Goal: Use online tool/utility: Utilize a website feature to perform a specific function

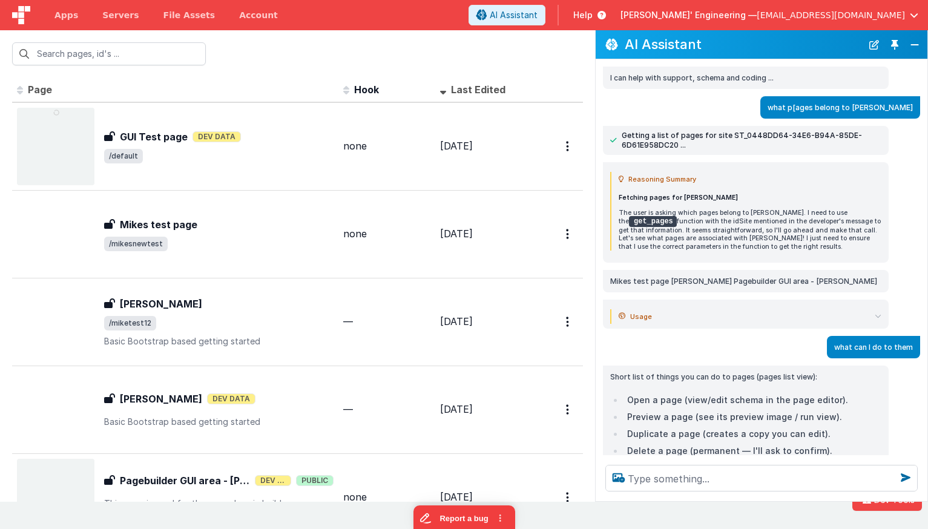
scroll to position [313, 0]
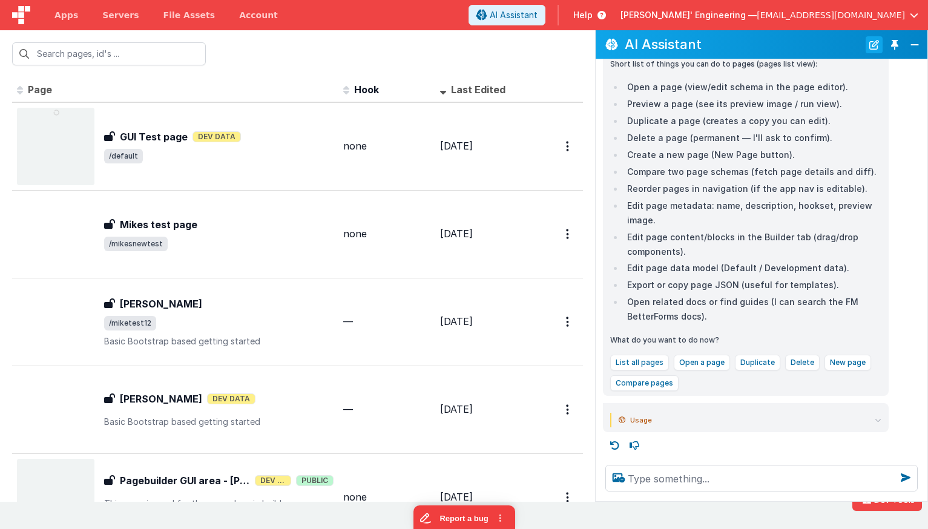
click at [876, 44] on button "New Chat" at bounding box center [874, 44] width 17 height 17
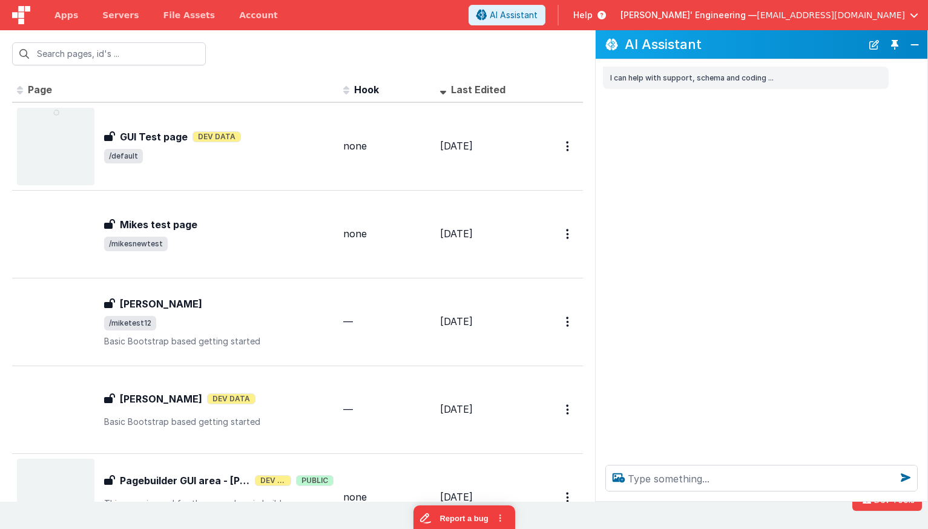
scroll to position [0, 0]
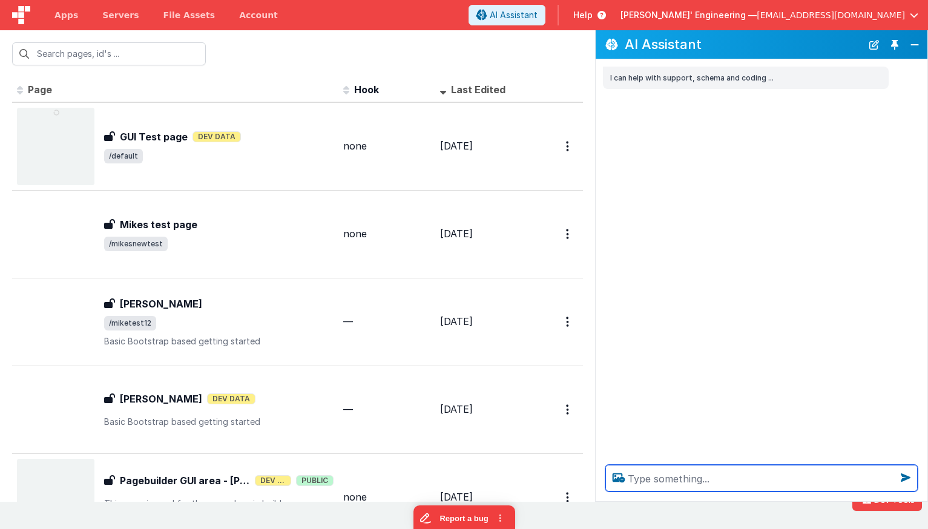
click at [706, 481] on textarea at bounding box center [762, 478] width 313 height 27
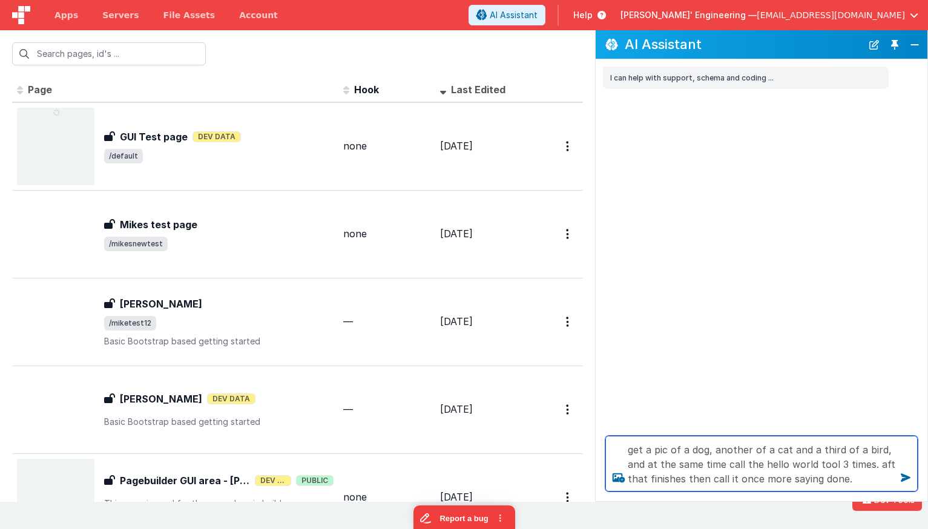
type textarea "get a pic of a dog, another of a cat and a third of a bird, and at the same tim…"
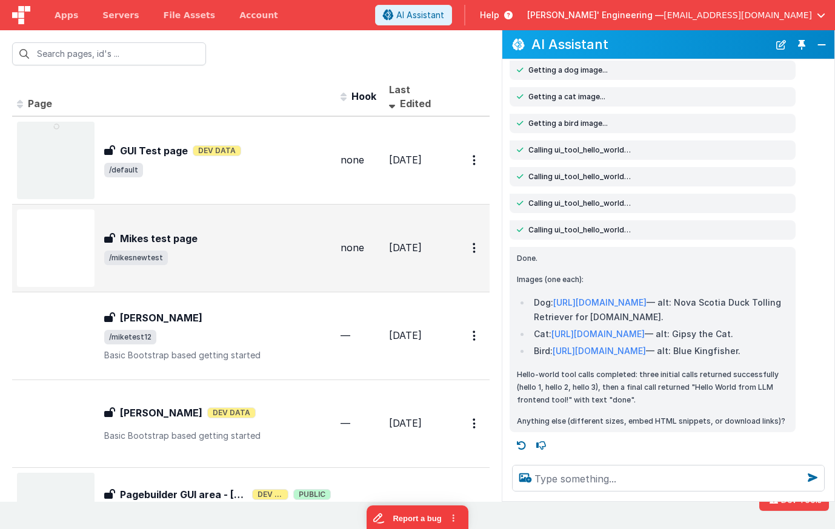
scroll to position [222, 0]
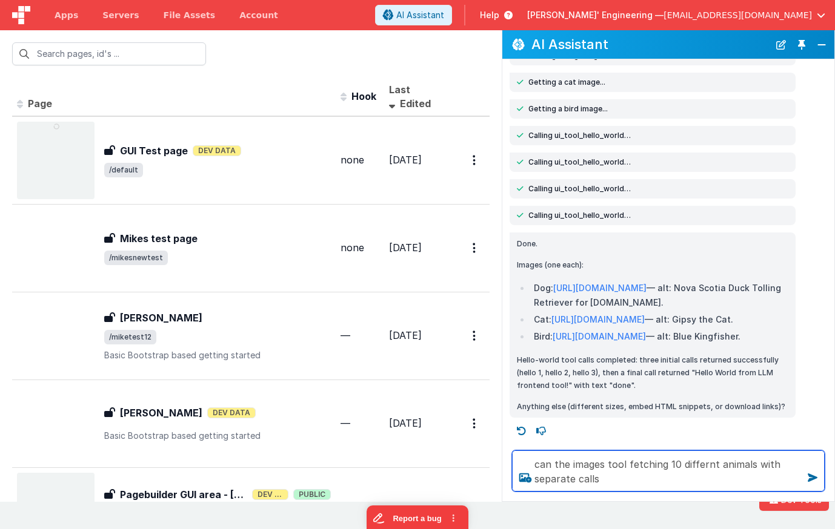
type textarea "can the images tool fetching 10 differnt animals with separate calls"
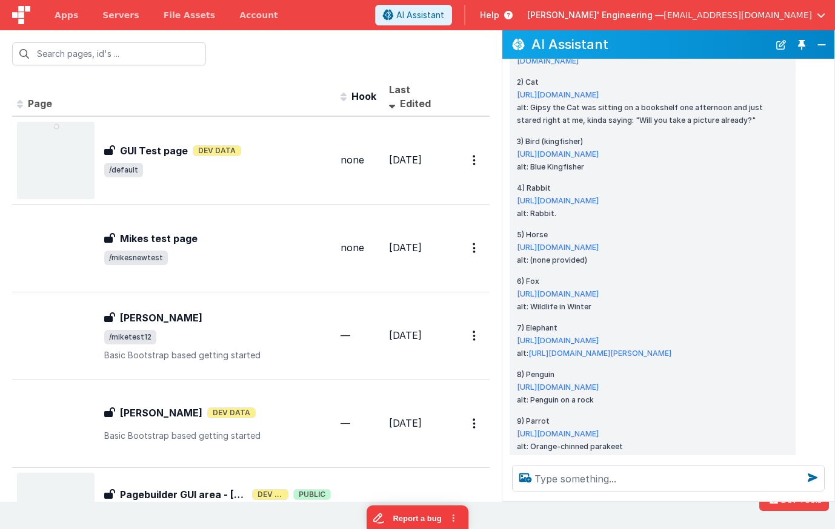
scroll to position [909, 0]
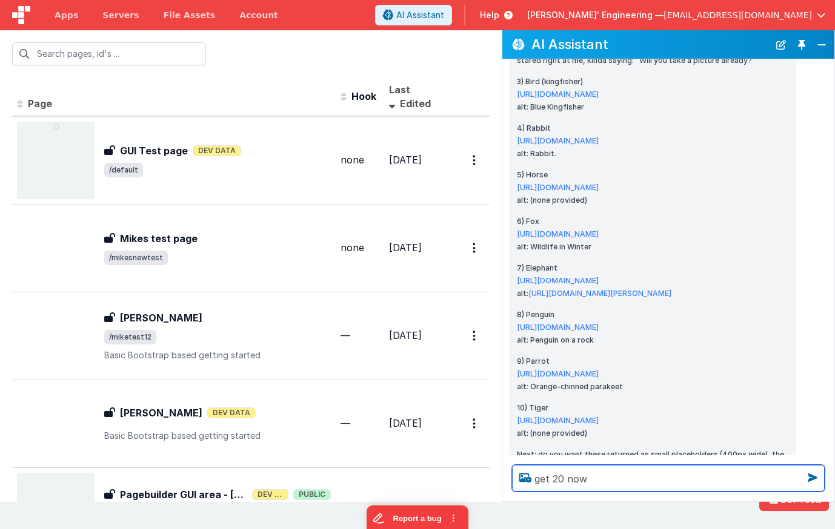
type textarea "get 20 now"
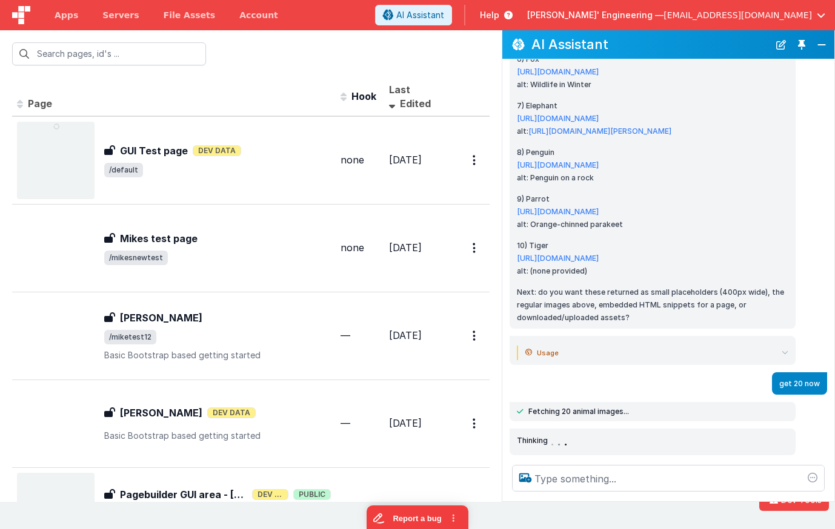
scroll to position [1469, 0]
drag, startPoint x: 590, startPoint y: 411, endPoint x: 535, endPoint y: 410, distance: 54.5
click at [535, 410] on span "Fetching 20 animal images..." at bounding box center [578, 412] width 101 height 10
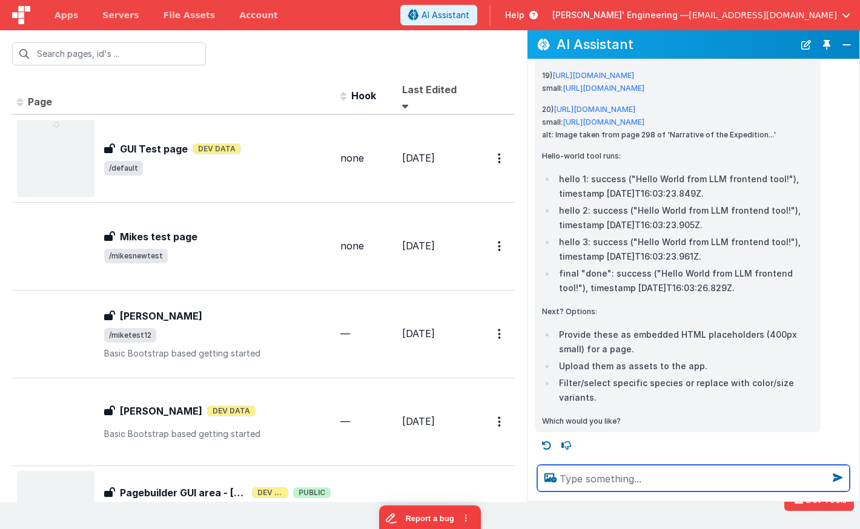
scroll to position [3818, 0]
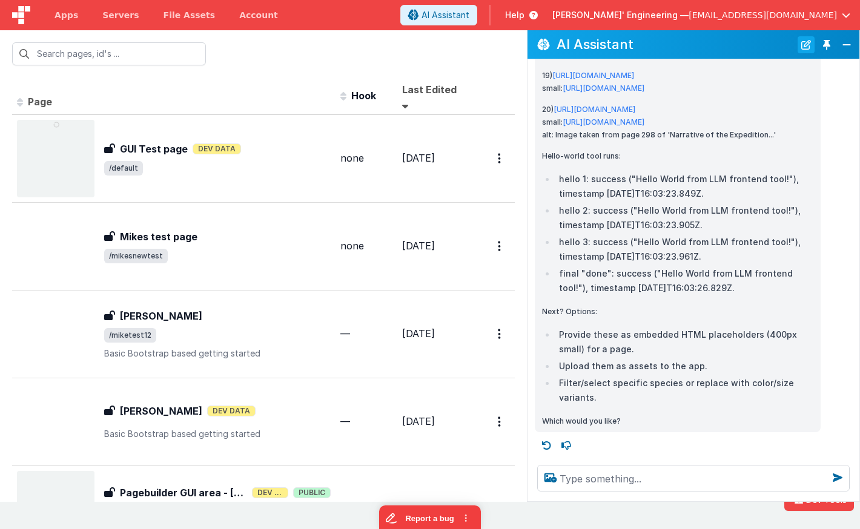
click at [807, 45] on button "New Chat" at bounding box center [806, 44] width 17 height 17
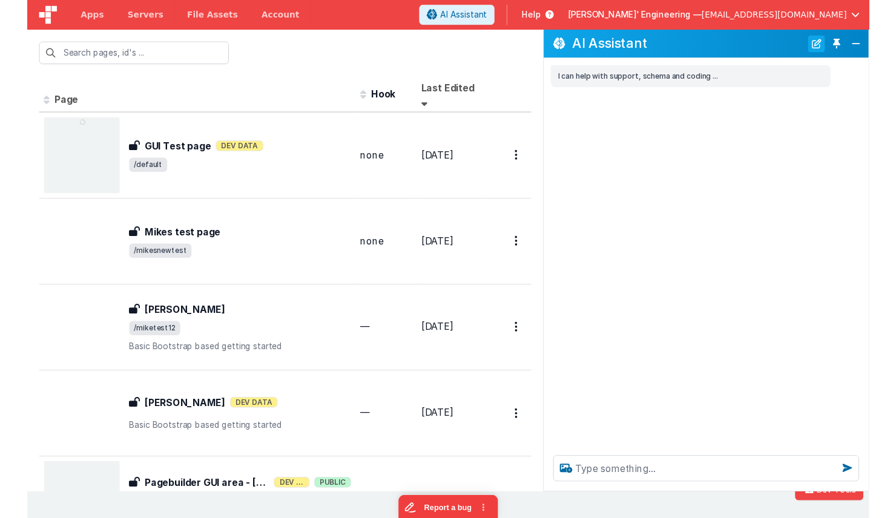
scroll to position [0, 0]
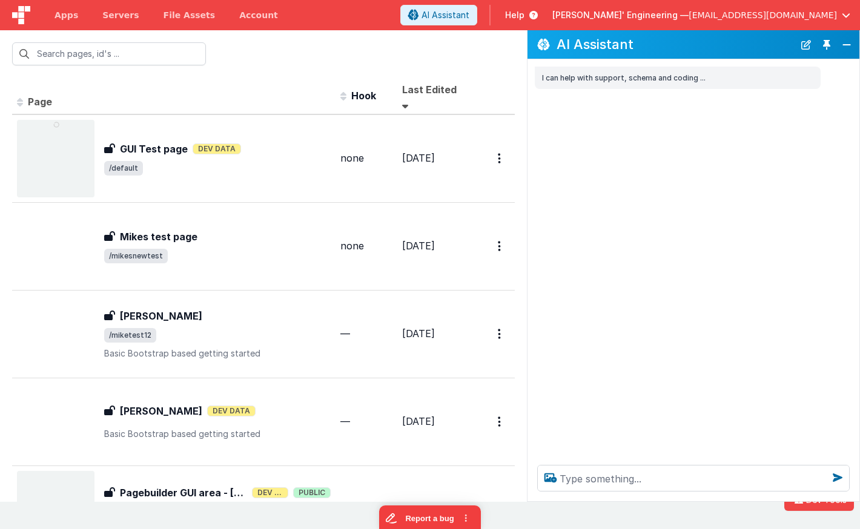
drag, startPoint x: 689, startPoint y: 156, endPoint x: 566, endPoint y: 102, distance: 134.2
click at [689, 156] on div "I can help with support, schema and coding ..." at bounding box center [693, 257] width 332 height 396
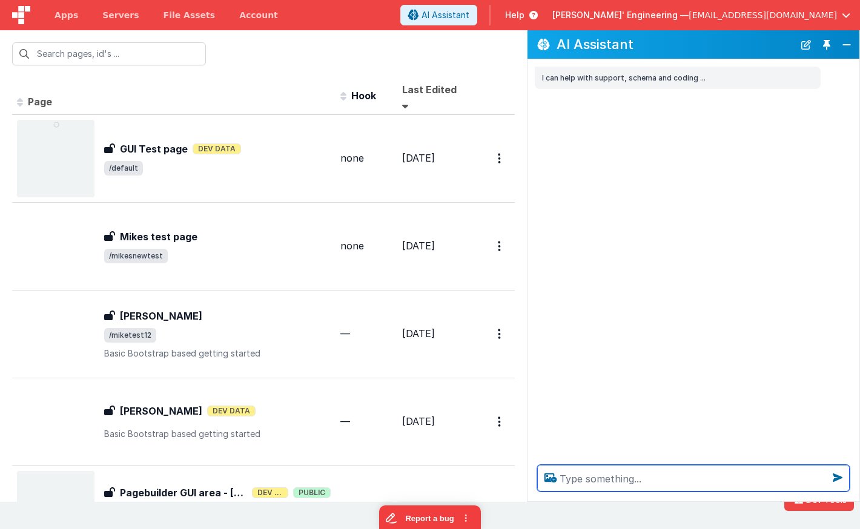
click at [628, 491] on textarea at bounding box center [693, 478] width 313 height 27
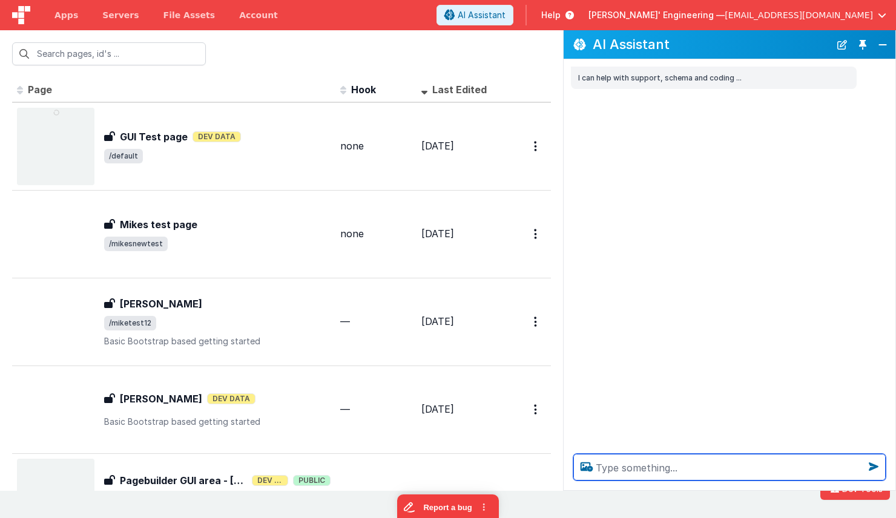
click at [626, 457] on textarea at bounding box center [730, 467] width 313 height 27
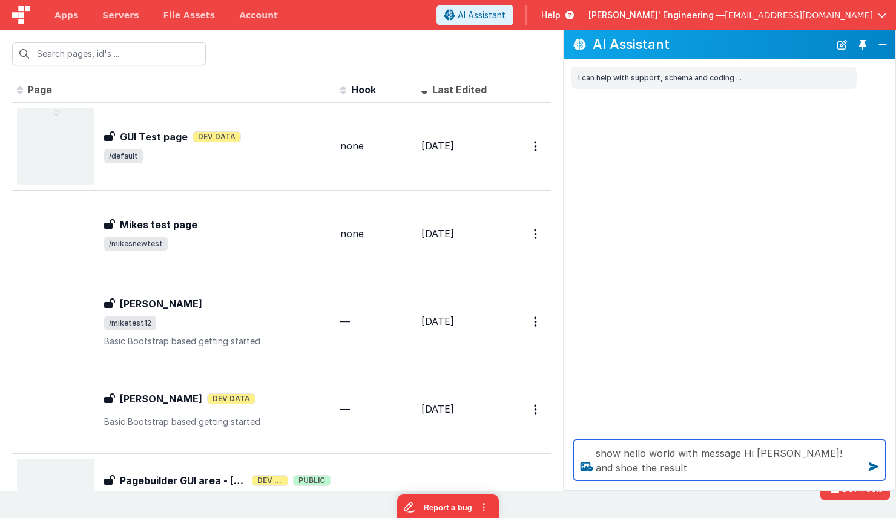
type textarea "show hello world with message Hi [PERSON_NAME]! and shoe the result"
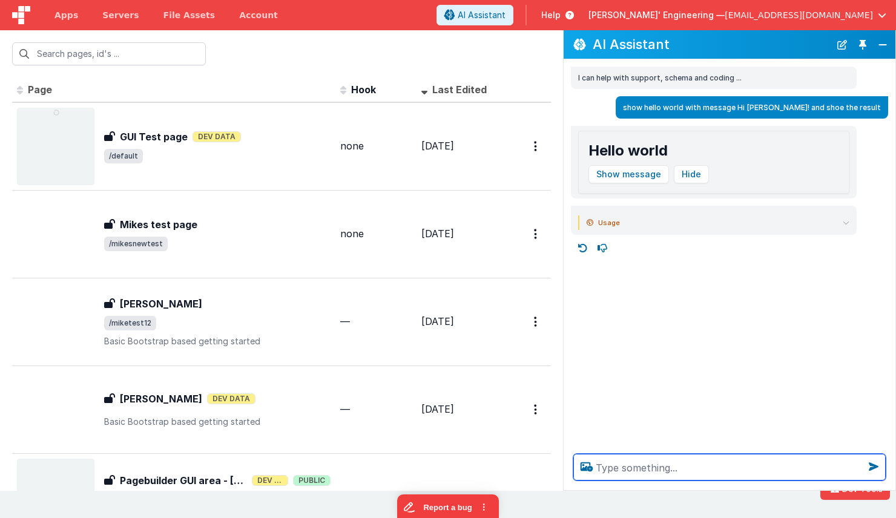
click at [637, 471] on textarea at bounding box center [730, 467] width 313 height 27
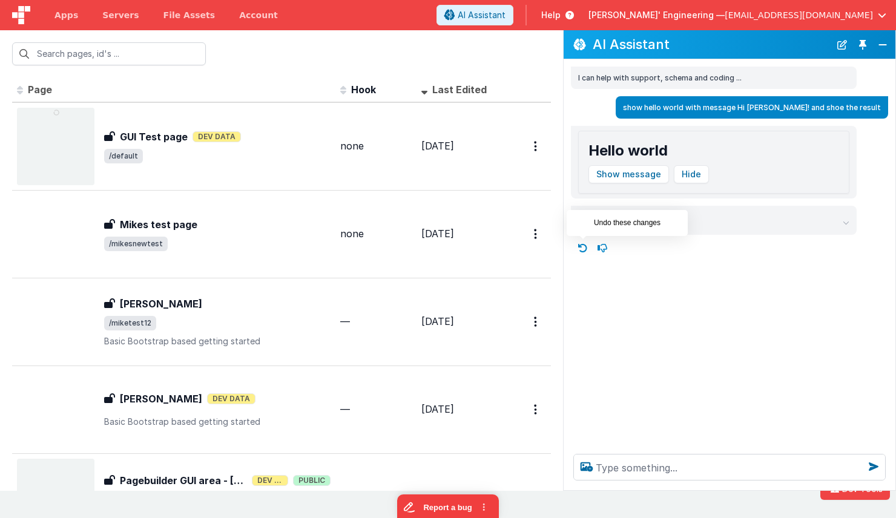
click at [587, 242] on icon at bounding box center [583, 248] width 19 height 19
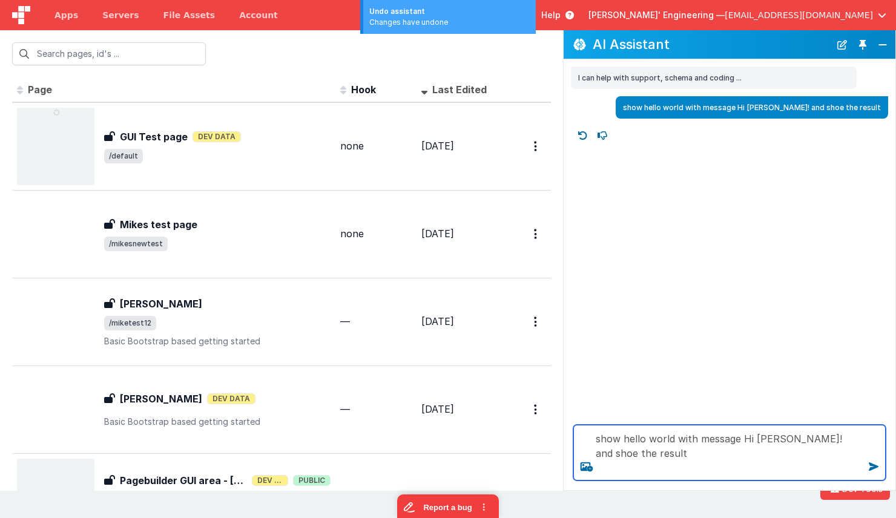
click at [673, 439] on textarea "show hello world with message Hi [PERSON_NAME]! and shoe the result" at bounding box center [730, 453] width 313 height 56
type textarea "show hello world tool with message Hi [PERSON_NAME]! and shoe the result"
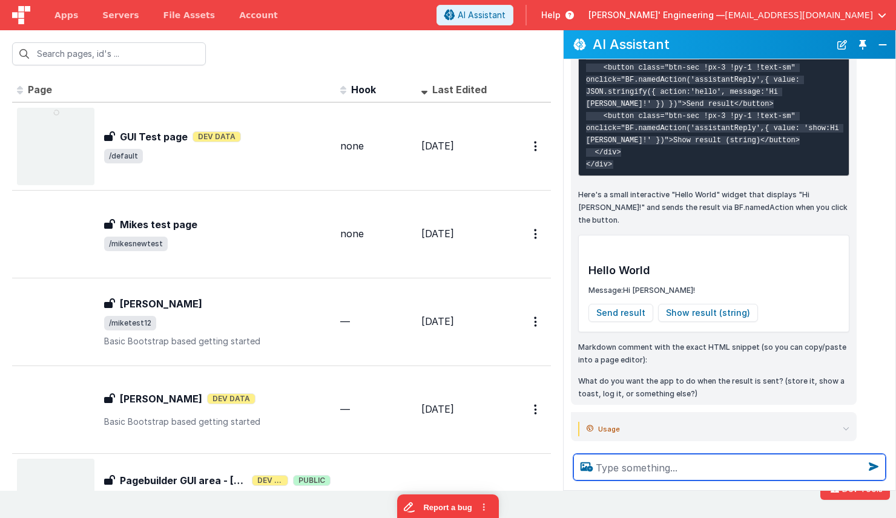
scroll to position [415, 0]
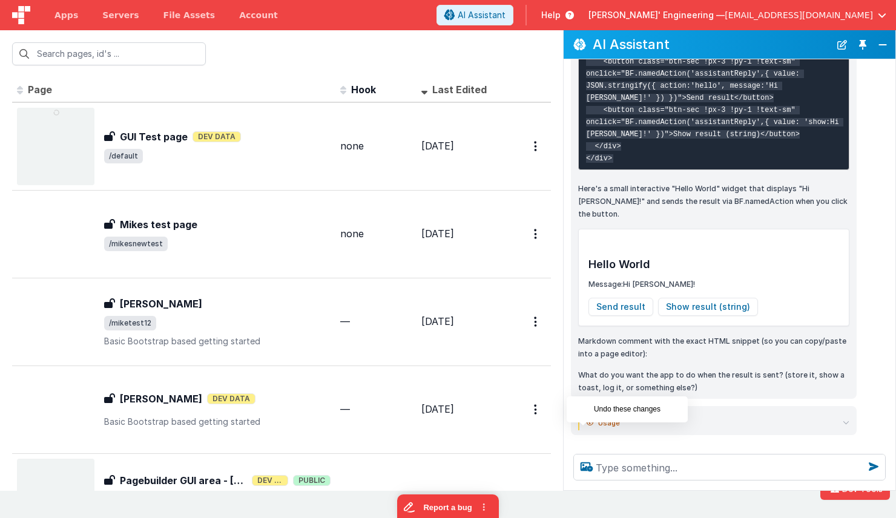
click at [579, 439] on icon at bounding box center [583, 448] width 19 height 19
type textarea "show hello world tool with message Hi [PERSON_NAME]! and shoe the result"
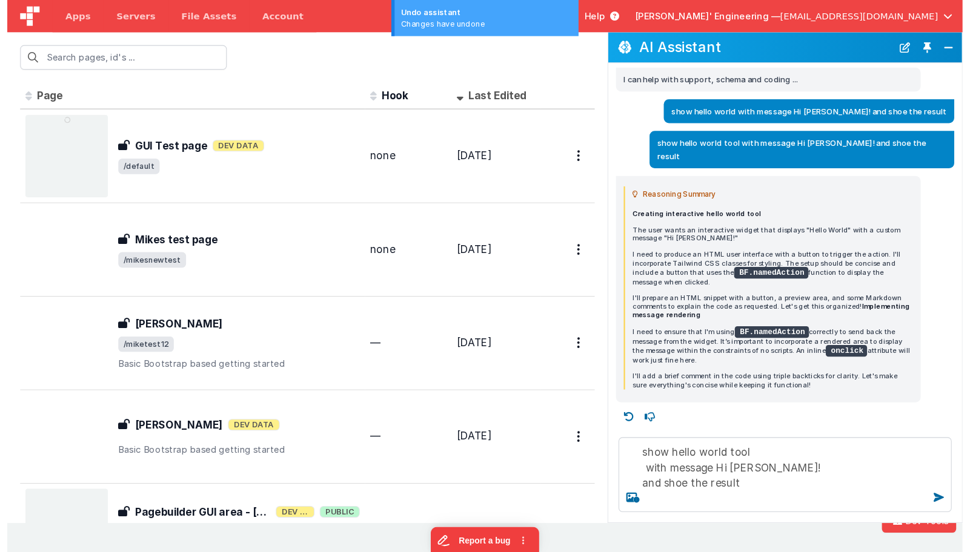
scroll to position [0, 0]
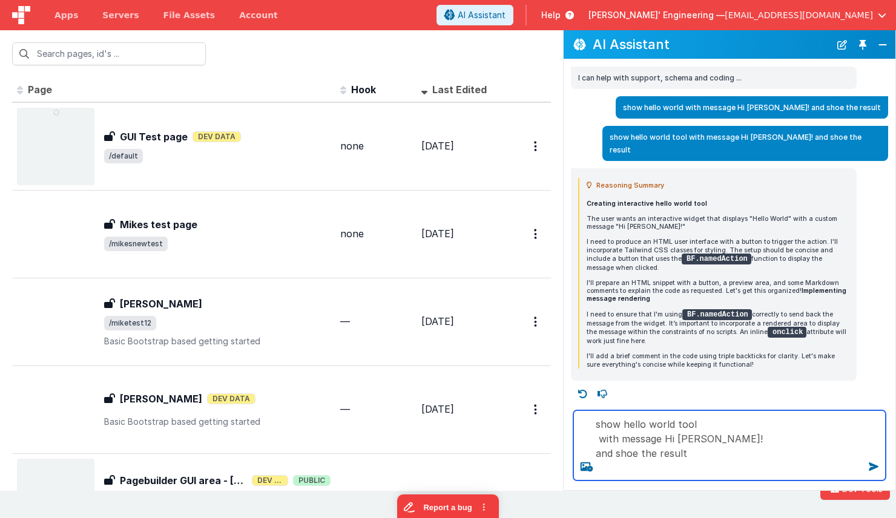
drag, startPoint x: 707, startPoint y: 452, endPoint x: 575, endPoint y: 409, distance: 138.9
click at [575, 409] on div "show hello world tool with message Hi [PERSON_NAME]! and shoe the result" at bounding box center [730, 446] width 332 height 90
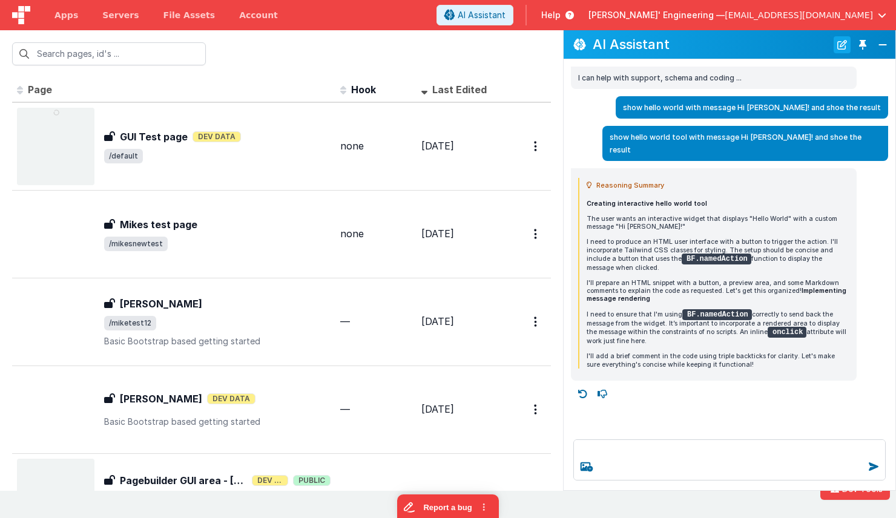
click at [841, 41] on button "New Chat" at bounding box center [842, 44] width 17 height 17
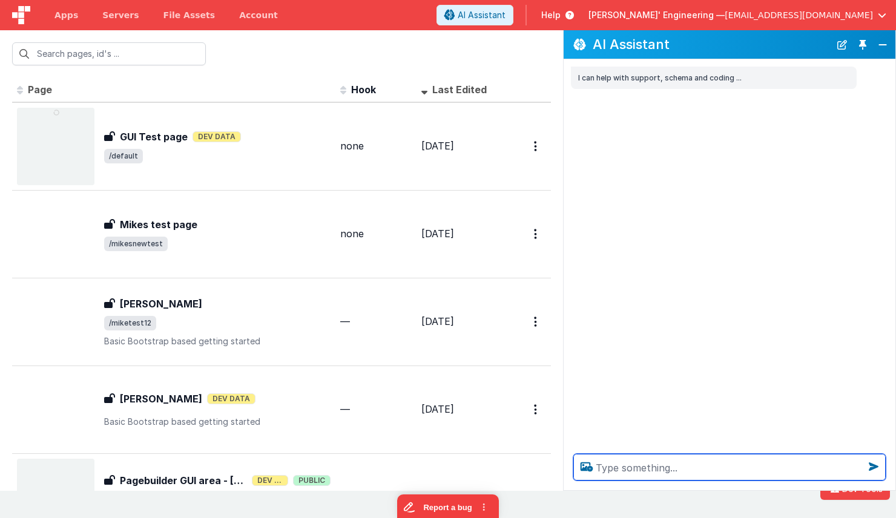
paste textarea "show hello world tool with message Hi [PERSON_NAME]! and shoe the result"
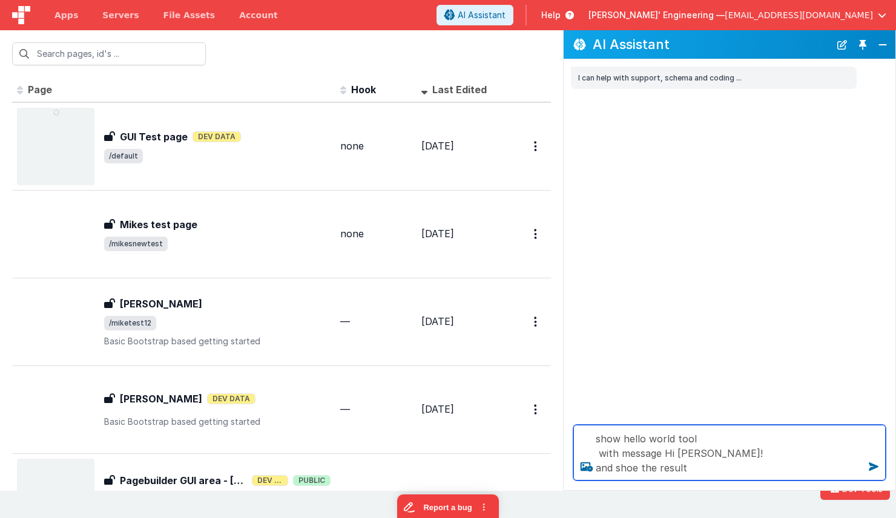
click at [609, 440] on textarea "show hello world tool with message Hi [PERSON_NAME]! and shoe the result" at bounding box center [730, 453] width 313 height 56
click at [688, 454] on textarea "call hello world tool with message Hi [PERSON_NAME]! and shoe the result" at bounding box center [730, 453] width 313 height 56
click at [709, 469] on textarea "call hello world tool with message Hi [PERSON_NAME]! and shoe the result" at bounding box center [730, 453] width 313 height 56
type textarea "call hello world tool with message Hi [PERSON_NAME]! and show the result"
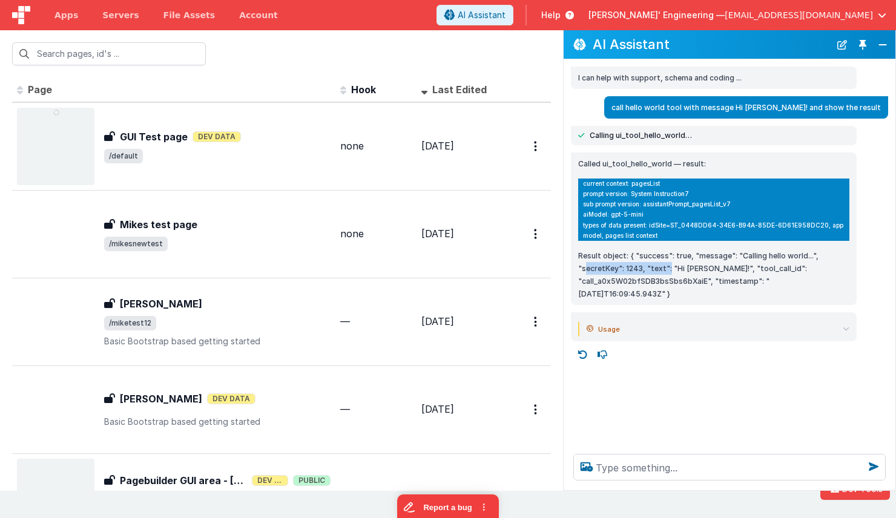
drag, startPoint x: 586, startPoint y: 270, endPoint x: 669, endPoint y: 270, distance: 83.0
click at [669, 270] on p "Result object: { "success": true, "message": "Calling hello world...", "secretK…" at bounding box center [713, 275] width 271 height 51
click at [686, 175] on div "Called ui_tool_hello_world — result: current context: pagesList prompt version:…" at bounding box center [713, 228] width 271 height 143
click at [294, 50] on div at bounding box center [281, 53] width 563 height 47
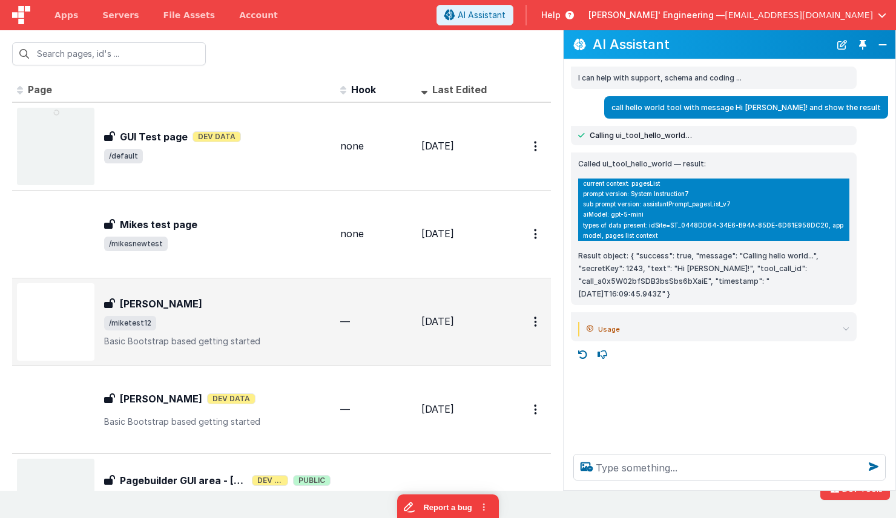
click at [300, 308] on div "[PERSON_NAME]" at bounding box center [217, 304] width 227 height 15
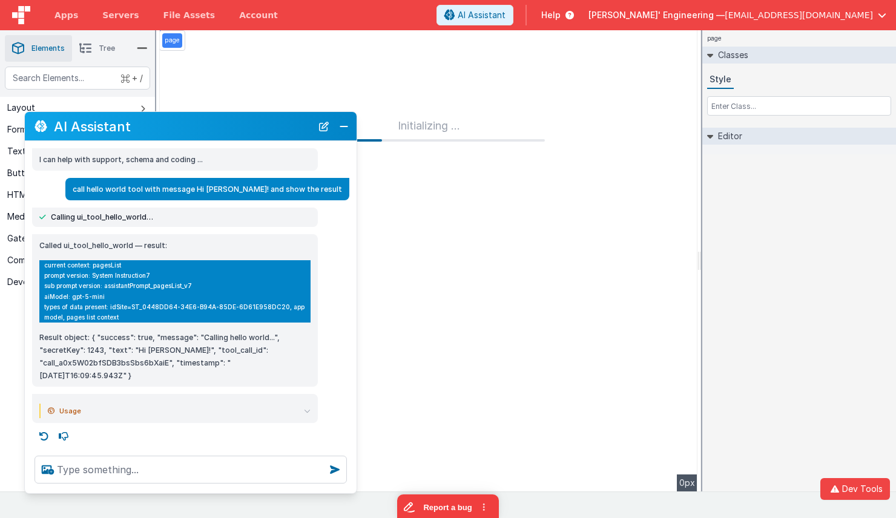
drag, startPoint x: 205, startPoint y: 130, endPoint x: 191, endPoint y: 125, distance: 14.2
click at [193, 125] on h2 "AI Assistant" at bounding box center [183, 126] width 258 height 15
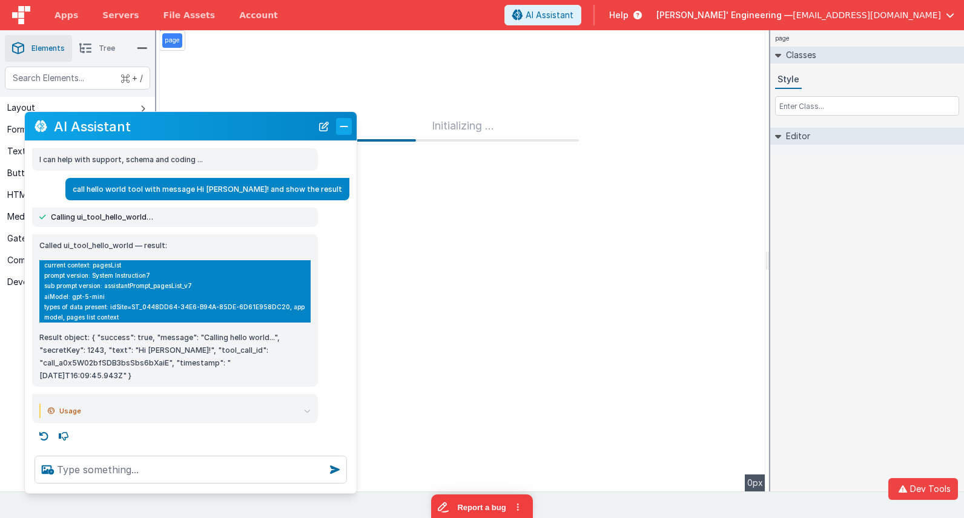
click at [342, 124] on button "Close" at bounding box center [344, 126] width 16 height 17
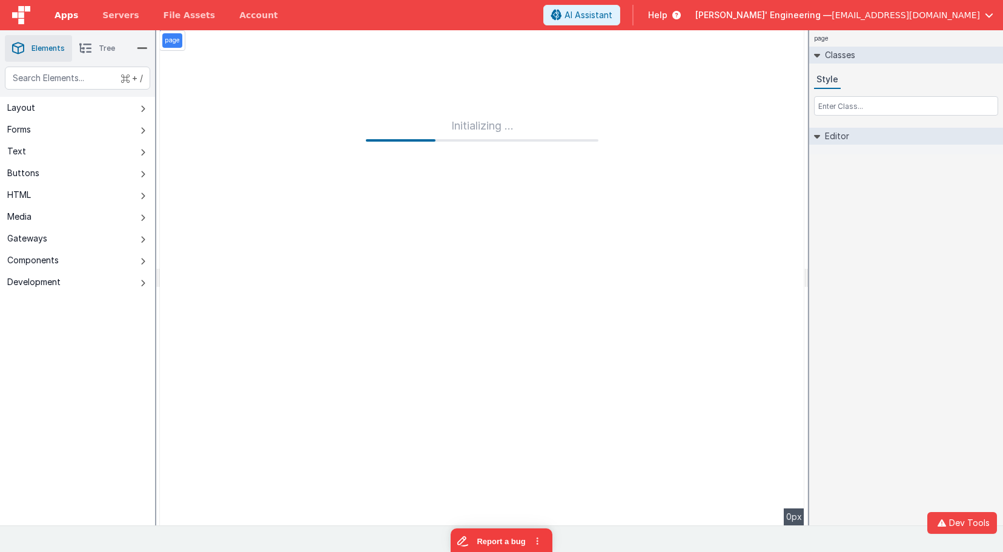
click at [60, 19] on span "Apps" at bounding box center [67, 15] width 24 height 12
